Goal: Check status: Check status

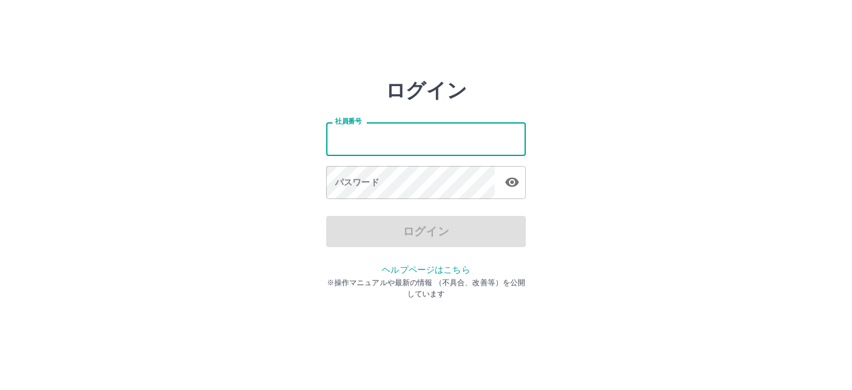
type input "*******"
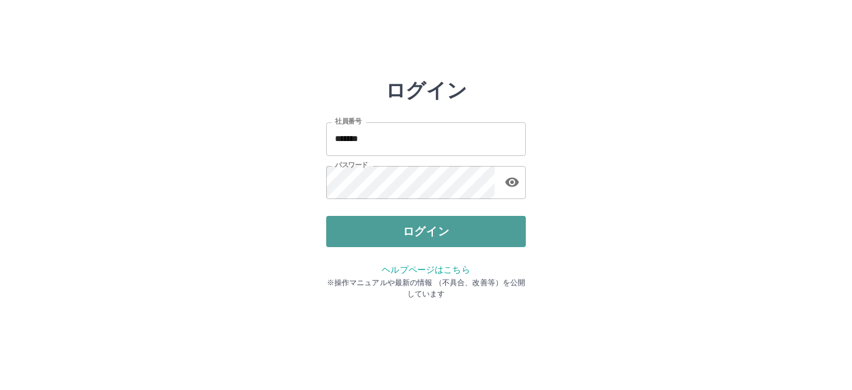
click at [355, 220] on button "ログイン" at bounding box center [426, 231] width 200 height 31
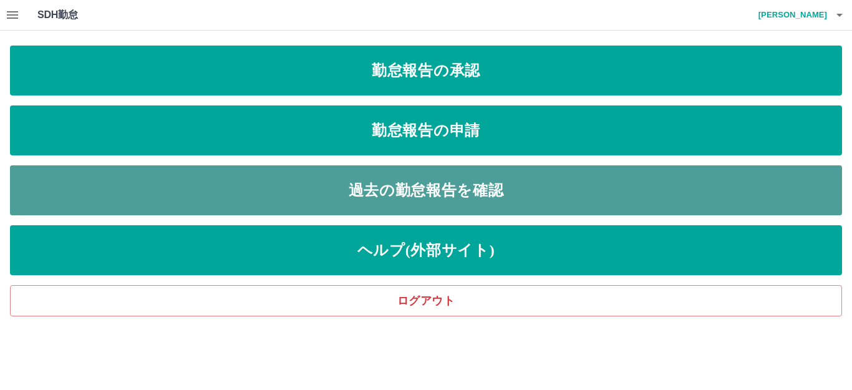
click at [409, 188] on link "過去の勤怠報告を確認" at bounding box center [426, 190] width 832 height 50
